Goal: Transaction & Acquisition: Purchase product/service

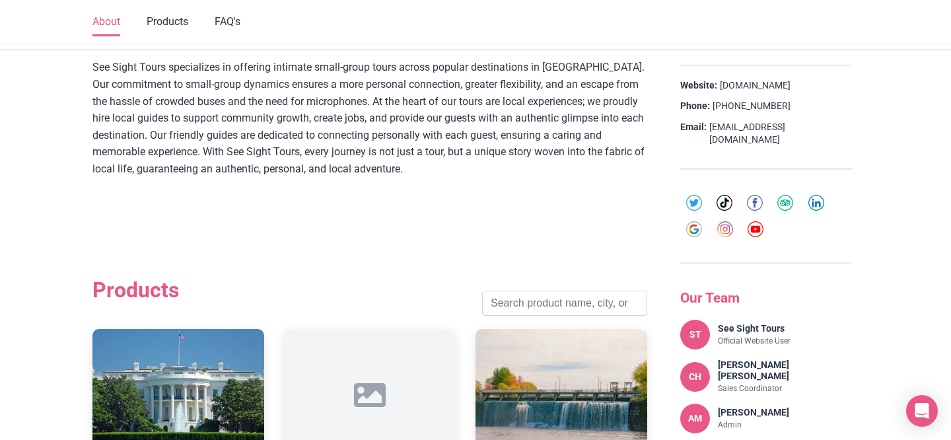
scroll to position [349, 0]
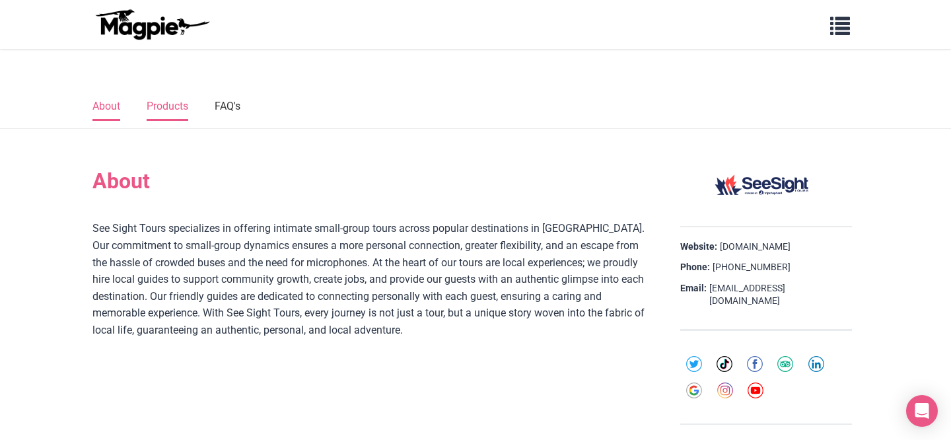
click at [176, 105] on link "Products" at bounding box center [168, 107] width 42 height 28
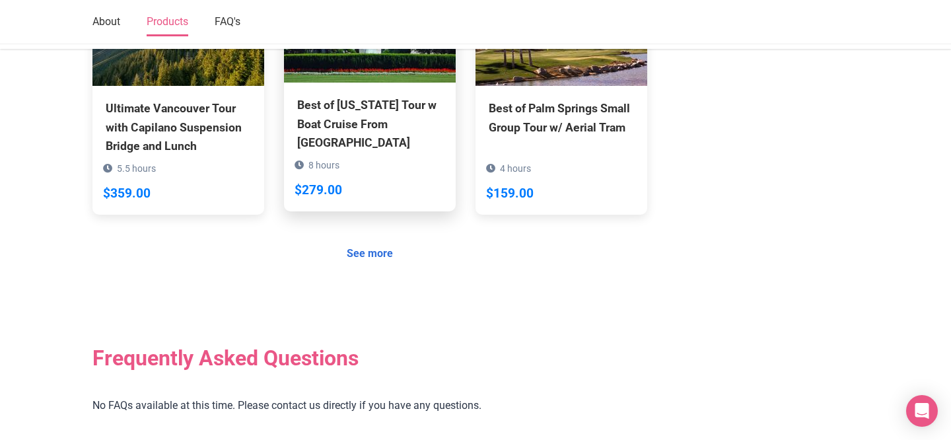
scroll to position [1261, 0]
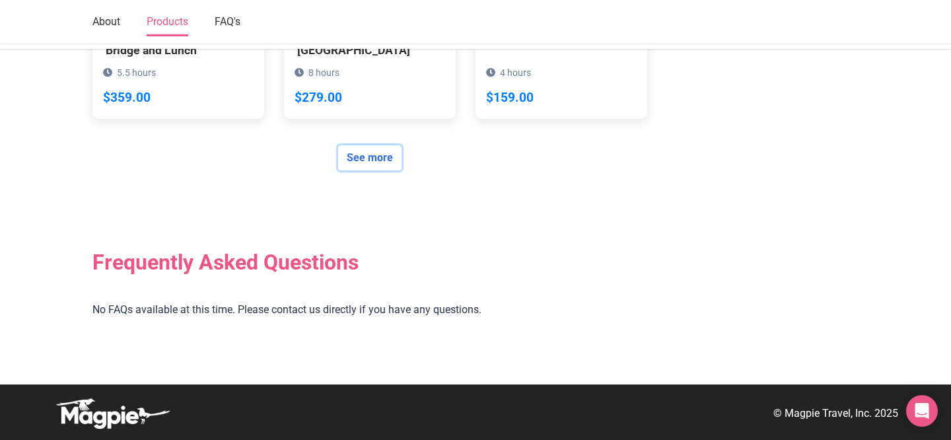
click at [357, 157] on link "See more" at bounding box center [369, 157] width 63 height 25
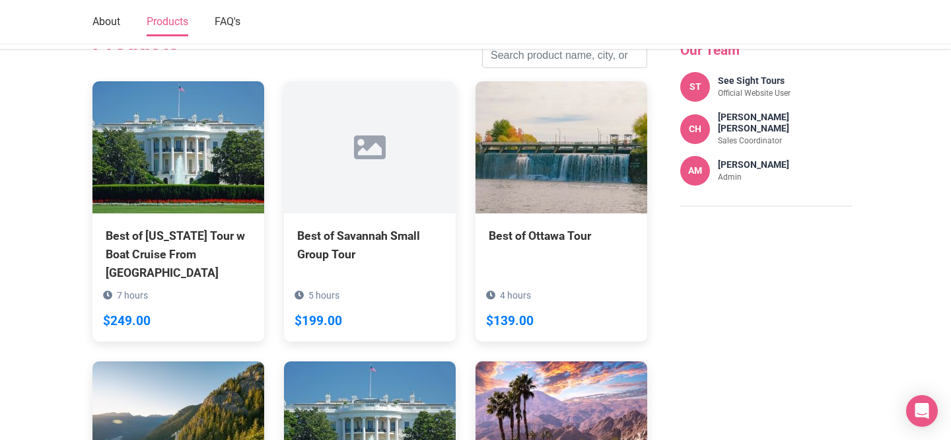
scroll to position [638, 0]
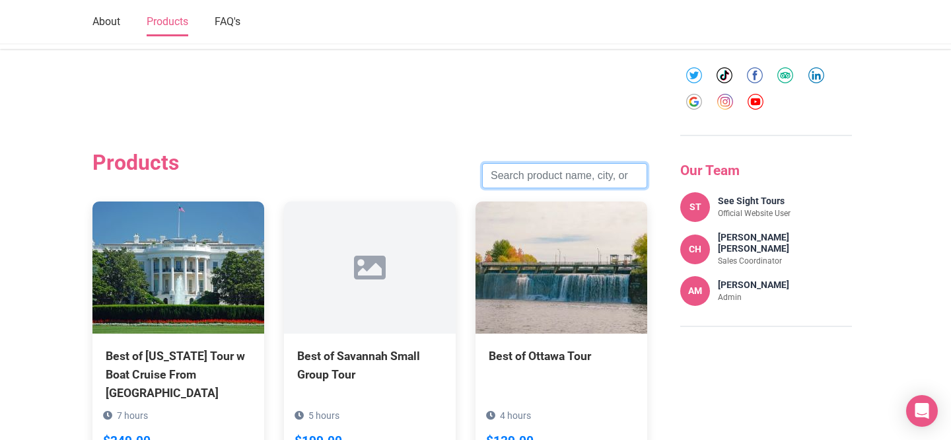
click at [558, 181] on input "search" at bounding box center [564, 175] width 165 height 25
type input "niagara"
click button "Search" at bounding box center [0, 0] width 0 height 0
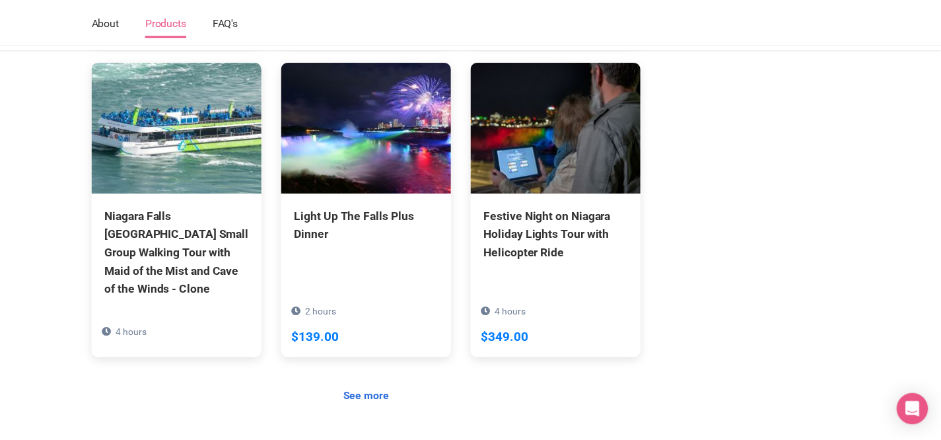
scroll to position [1101, 0]
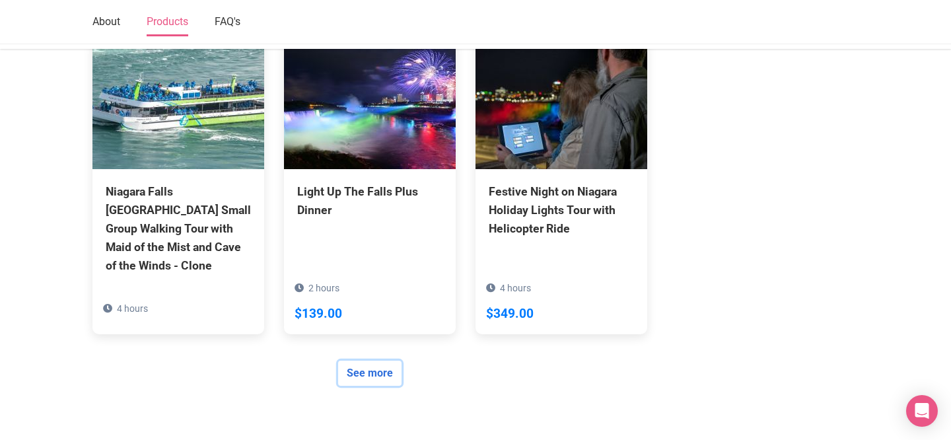
click at [354, 361] on link "See more" at bounding box center [369, 373] width 63 height 25
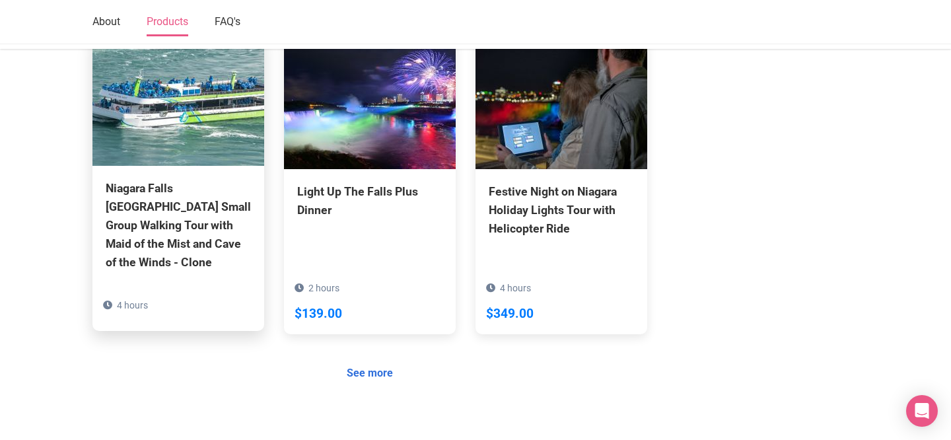
click at [201, 180] on div "Niagara Falls USA Small Group Walking Tour with Maid of the Mist and Cave of th…" at bounding box center [178, 225] width 145 height 93
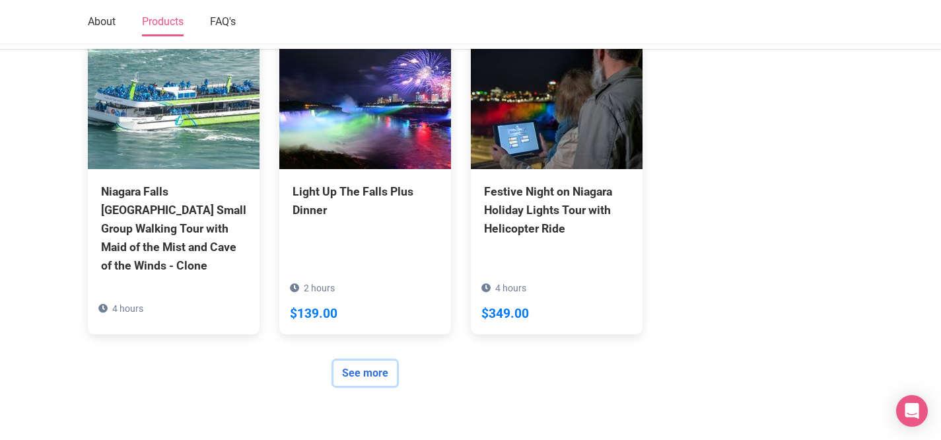
click at [382, 361] on link "See more" at bounding box center [364, 373] width 63 height 25
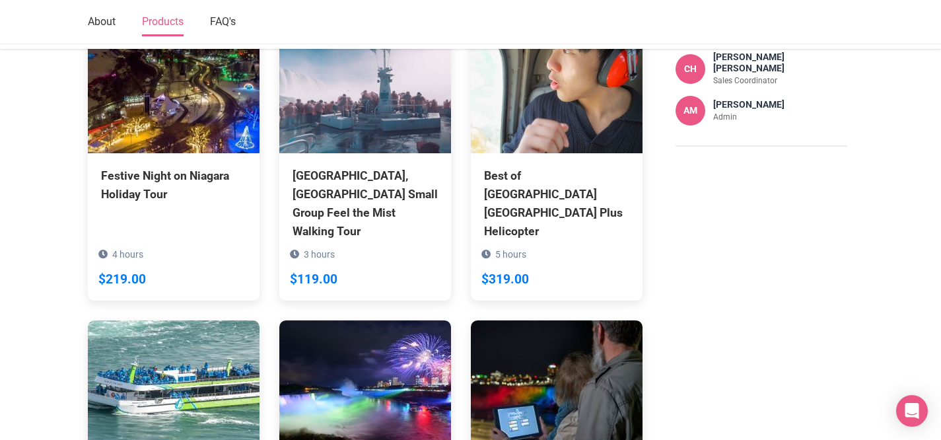
scroll to position [815, 0]
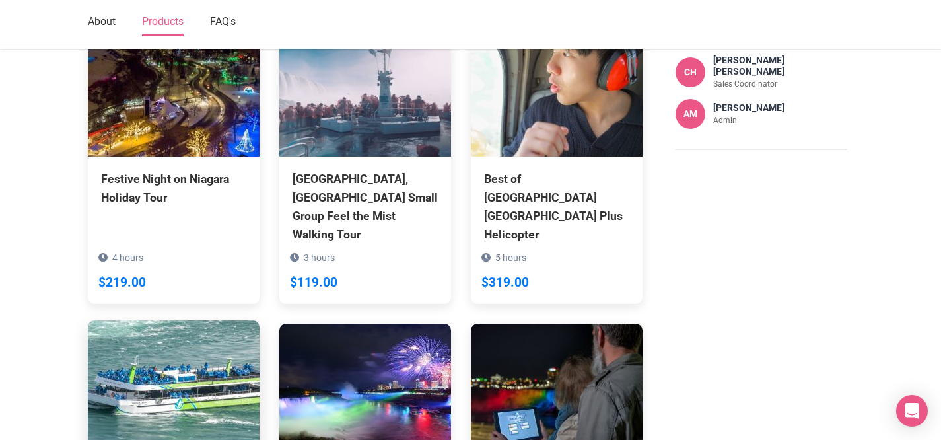
click at [213, 373] on img at bounding box center [174, 386] width 172 height 132
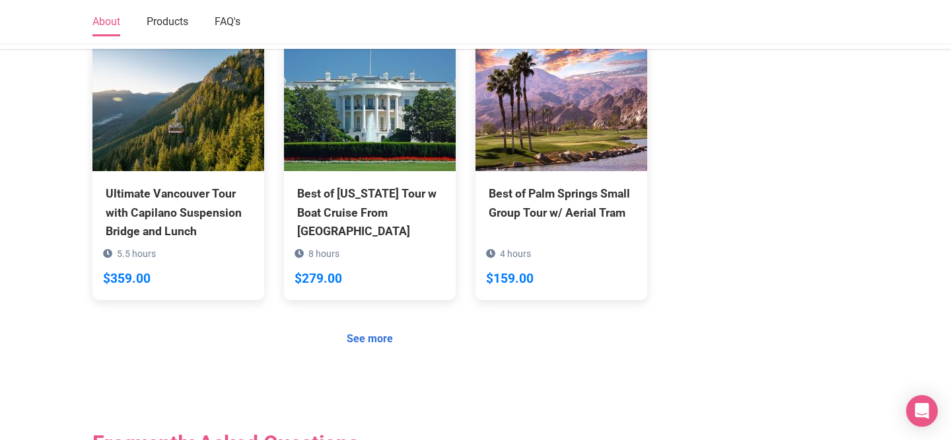
scroll to position [1261, 0]
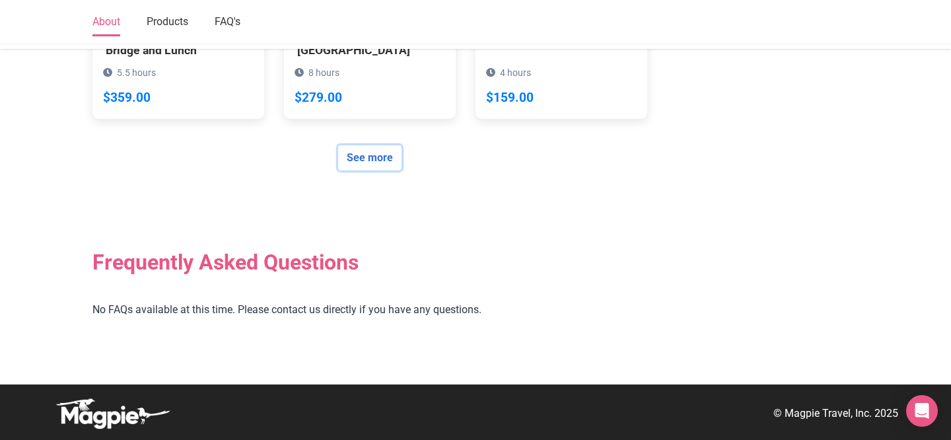
click at [367, 157] on link "See more" at bounding box center [369, 157] width 63 height 25
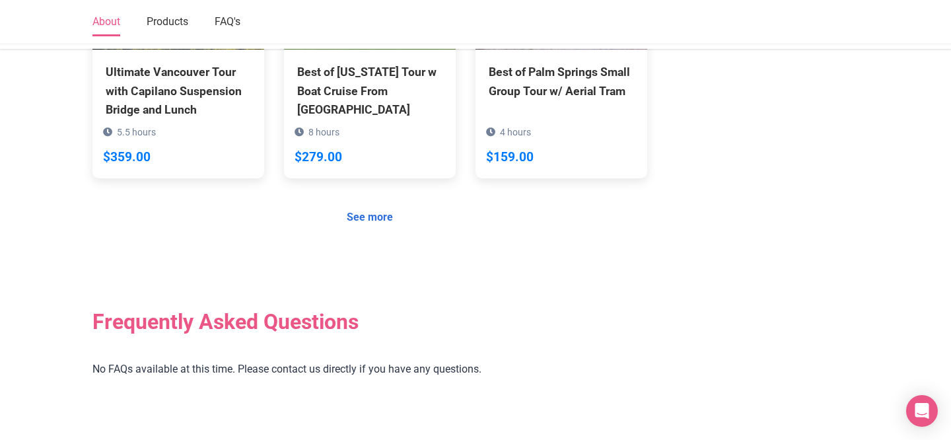
scroll to position [1261, 0]
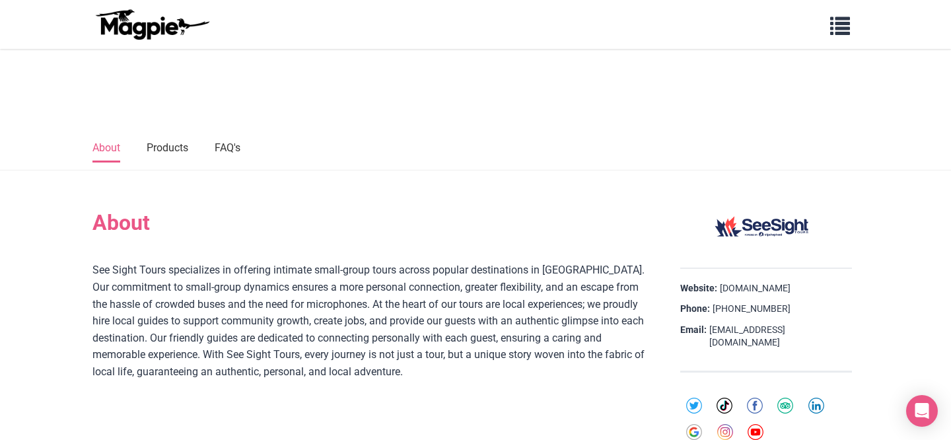
scroll to position [267, 0]
